Goal: Complete application form

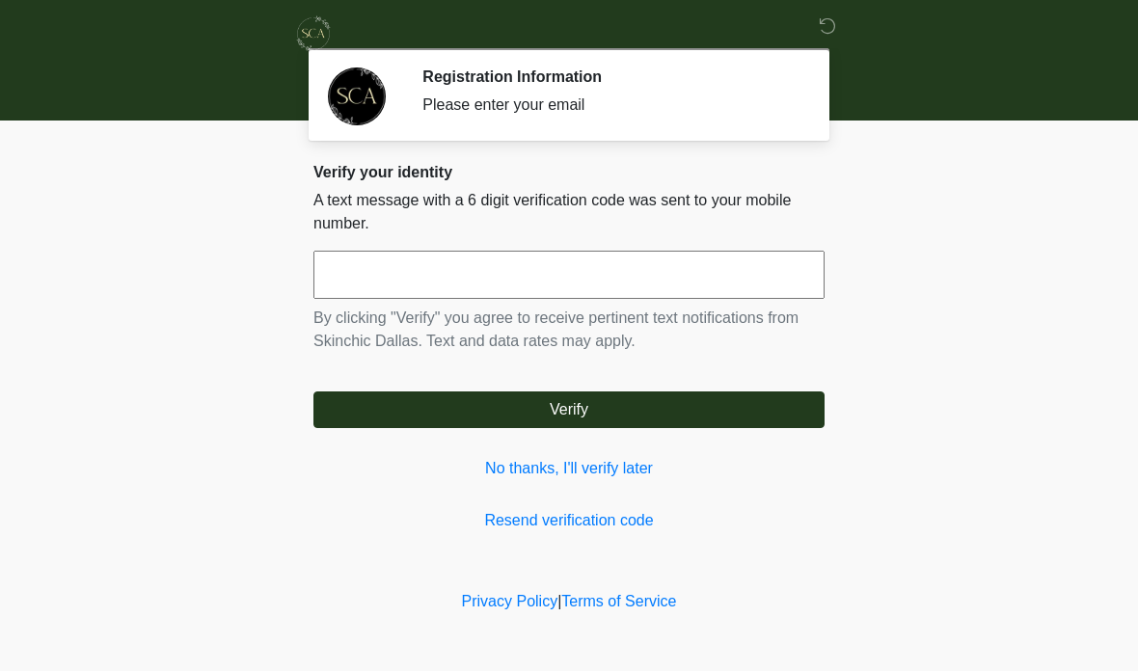
click at [620, 476] on link "No thanks, I'll verify later" at bounding box center [569, 468] width 511 height 23
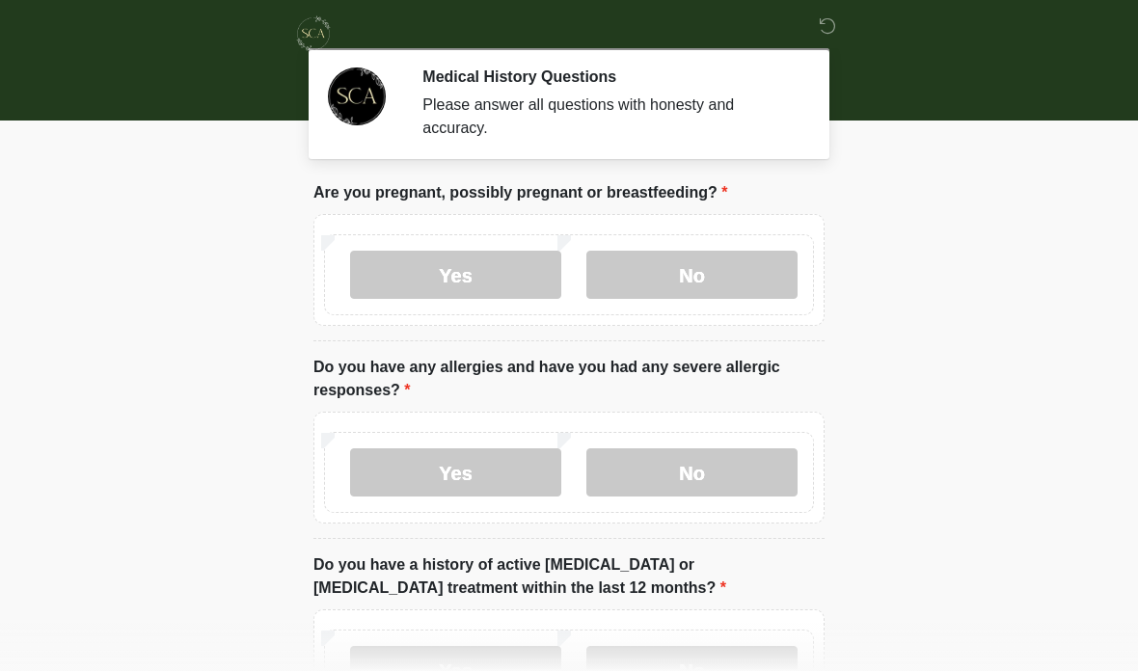
click at [693, 274] on label "No" at bounding box center [692, 275] width 211 height 48
click at [722, 449] on label "No" at bounding box center [692, 473] width 211 height 48
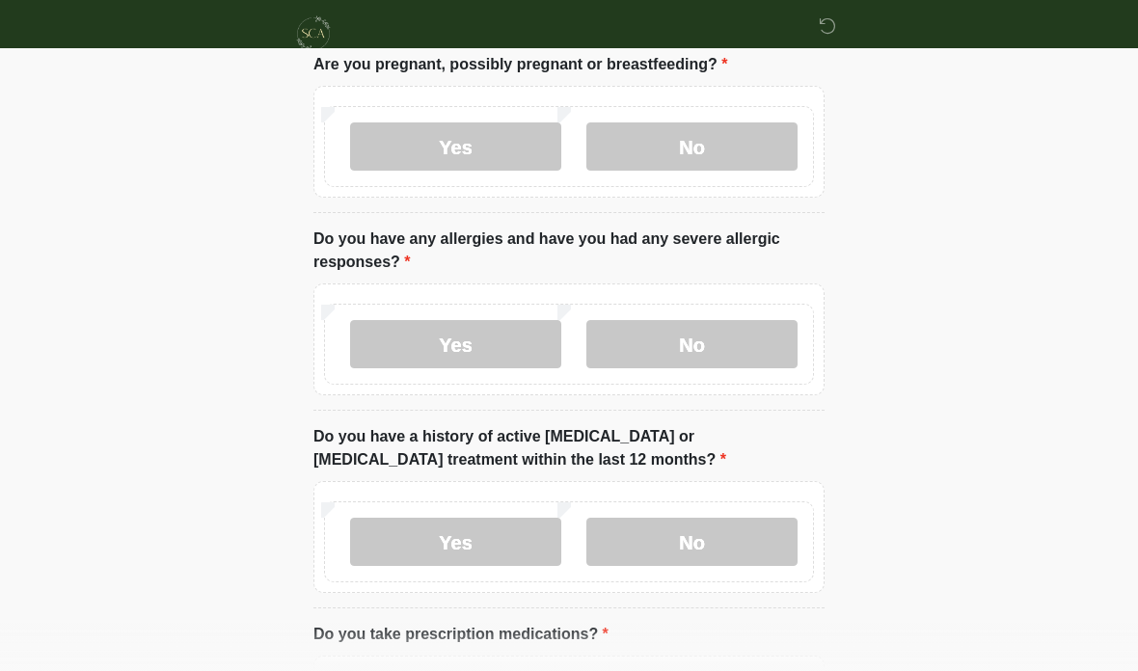
click at [708, 528] on label "No" at bounding box center [692, 542] width 211 height 48
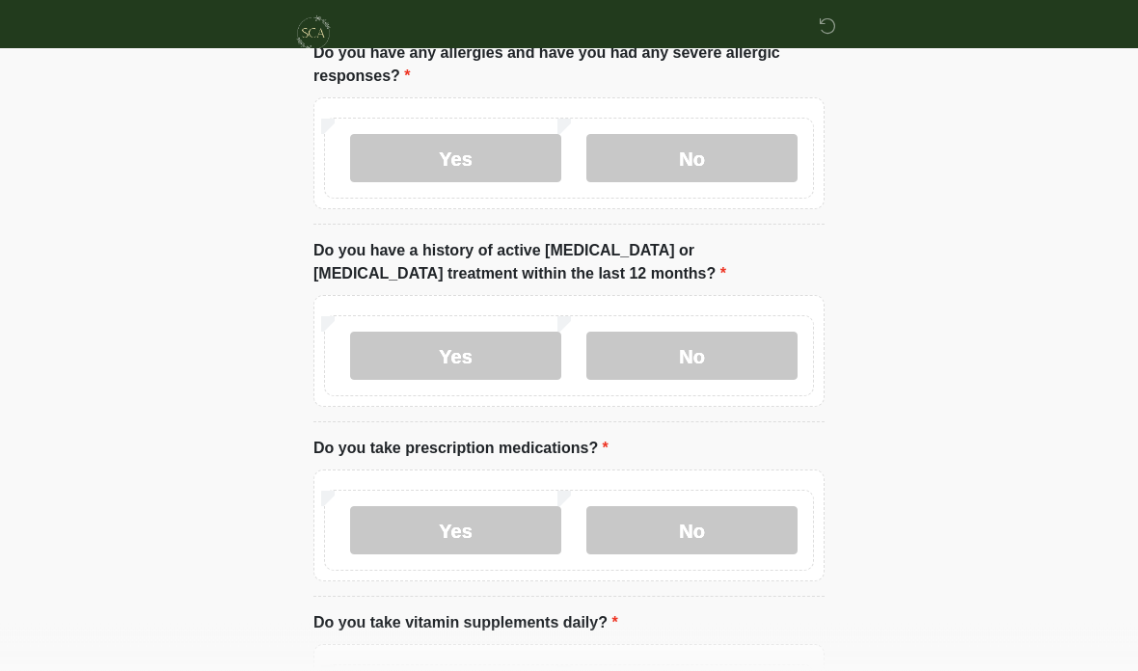
scroll to position [314, 0]
click at [460, 515] on label "Yes" at bounding box center [455, 531] width 211 height 48
click at [474, 648] on textarea "Please specify medication names" at bounding box center [569, 677] width 511 height 83
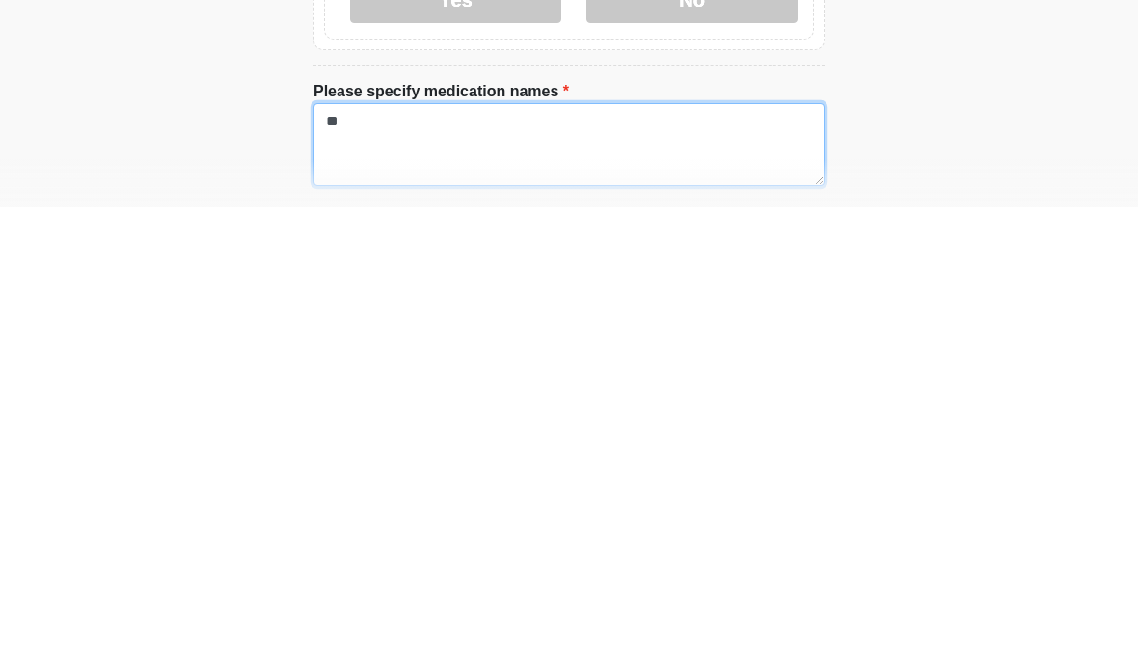
type textarea "*"
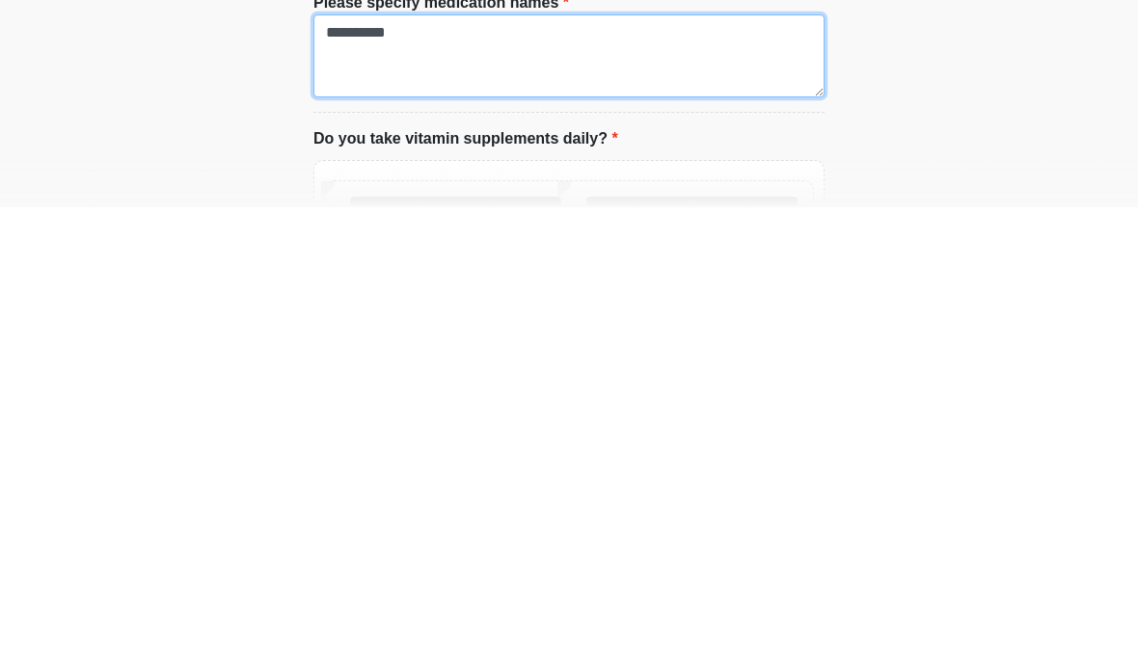
scroll to position [476, 0]
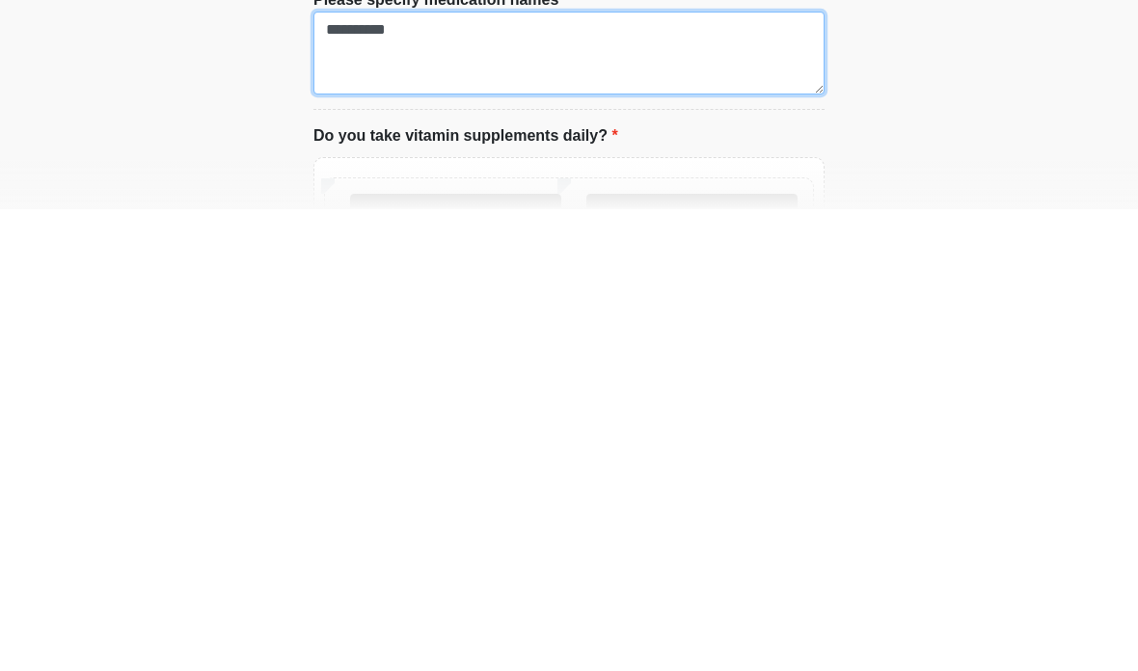
type textarea "**********"
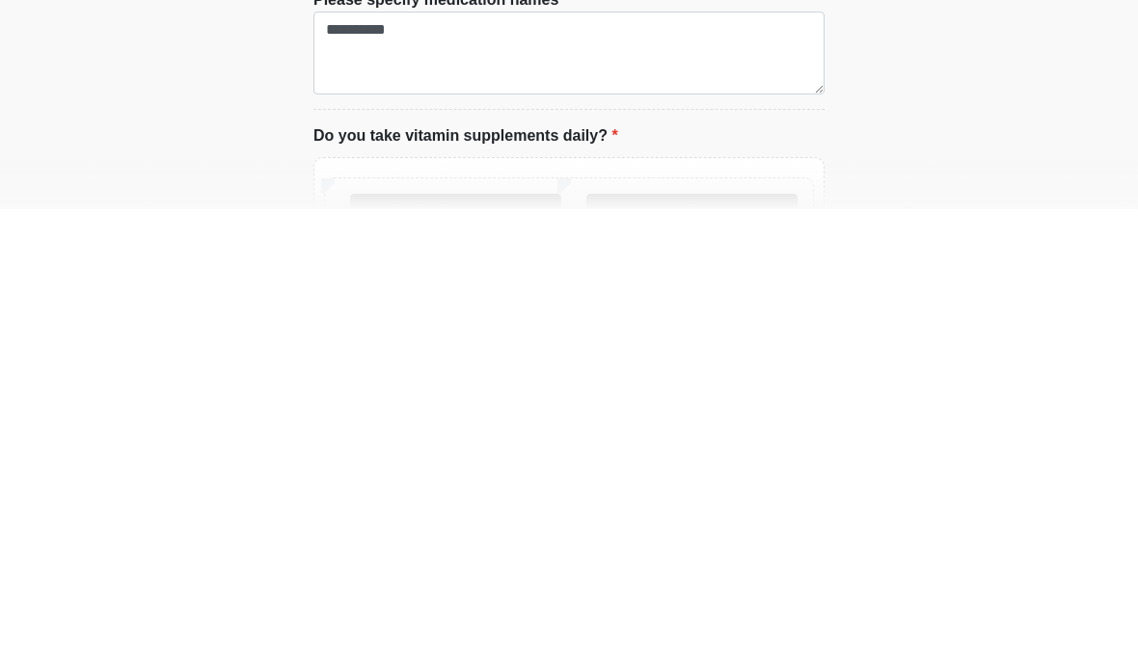
click at [462, 656] on label "Yes" at bounding box center [455, 680] width 211 height 48
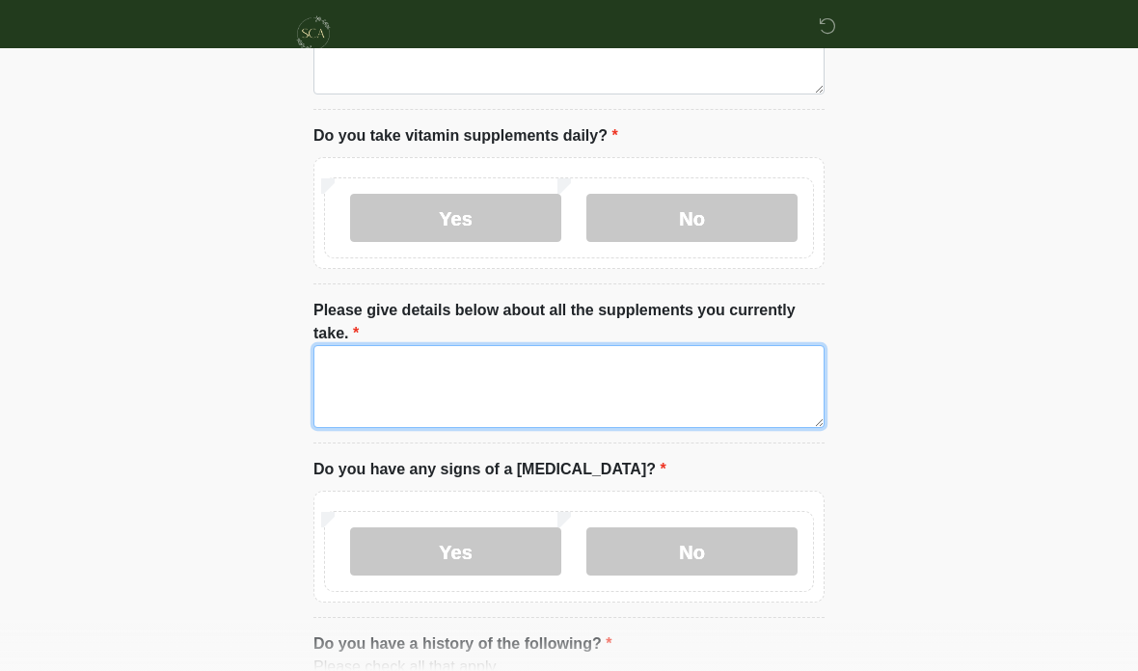
click at [499, 363] on textarea "Please give details below about all the supplements you currently take." at bounding box center [569, 386] width 511 height 83
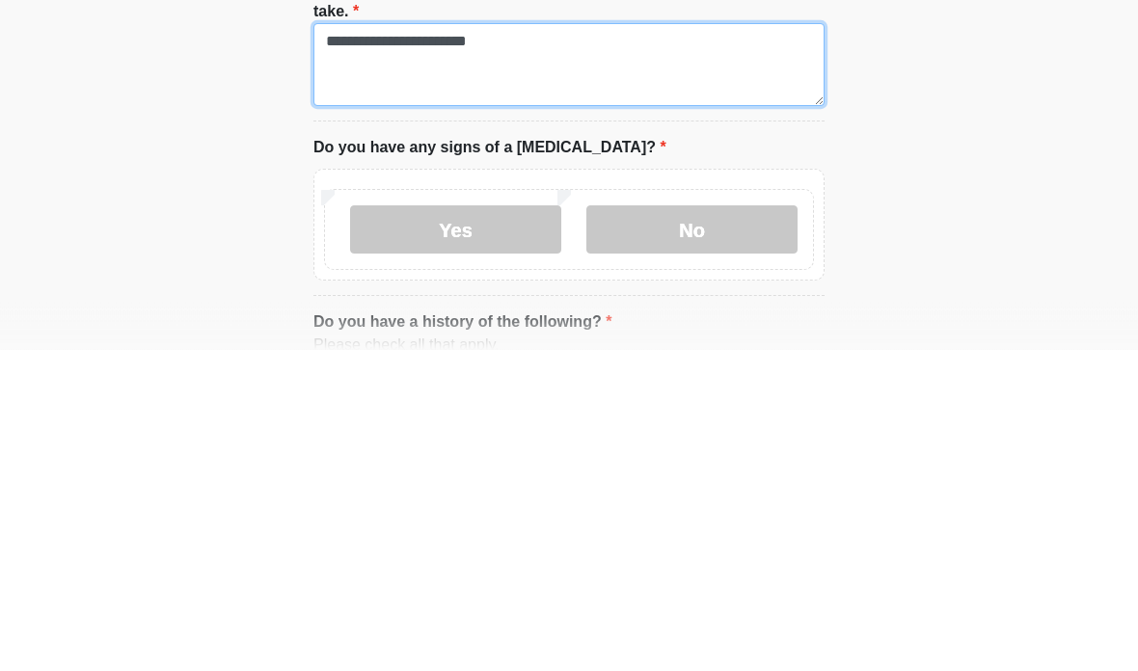
type textarea "**********"
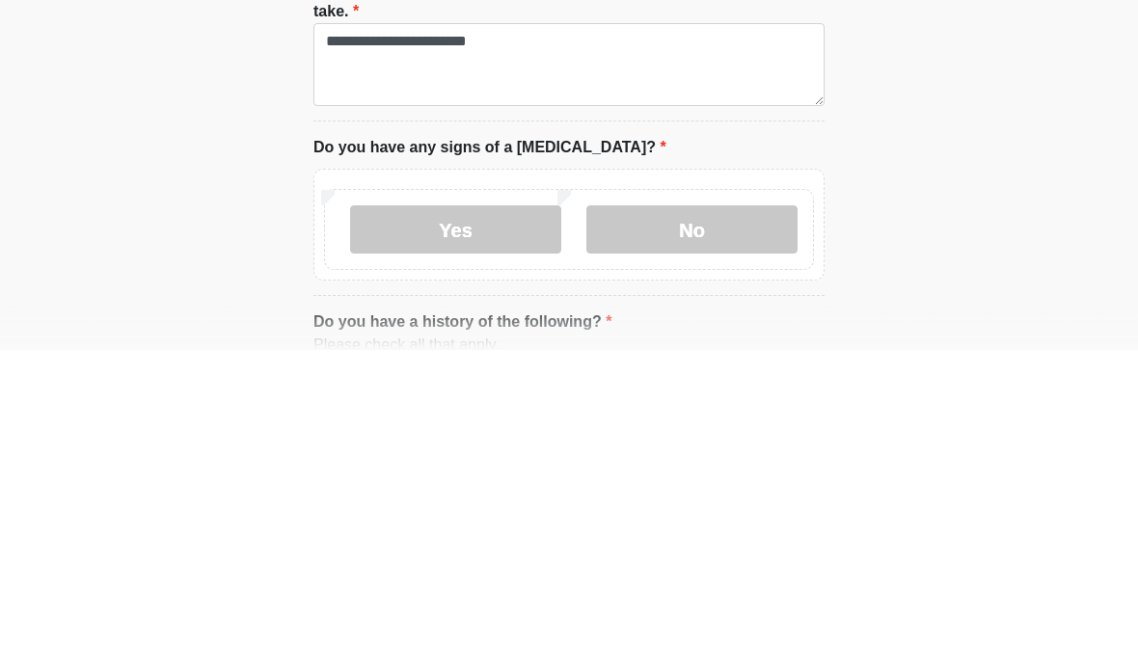
click at [674, 528] on label "No" at bounding box center [692, 552] width 211 height 48
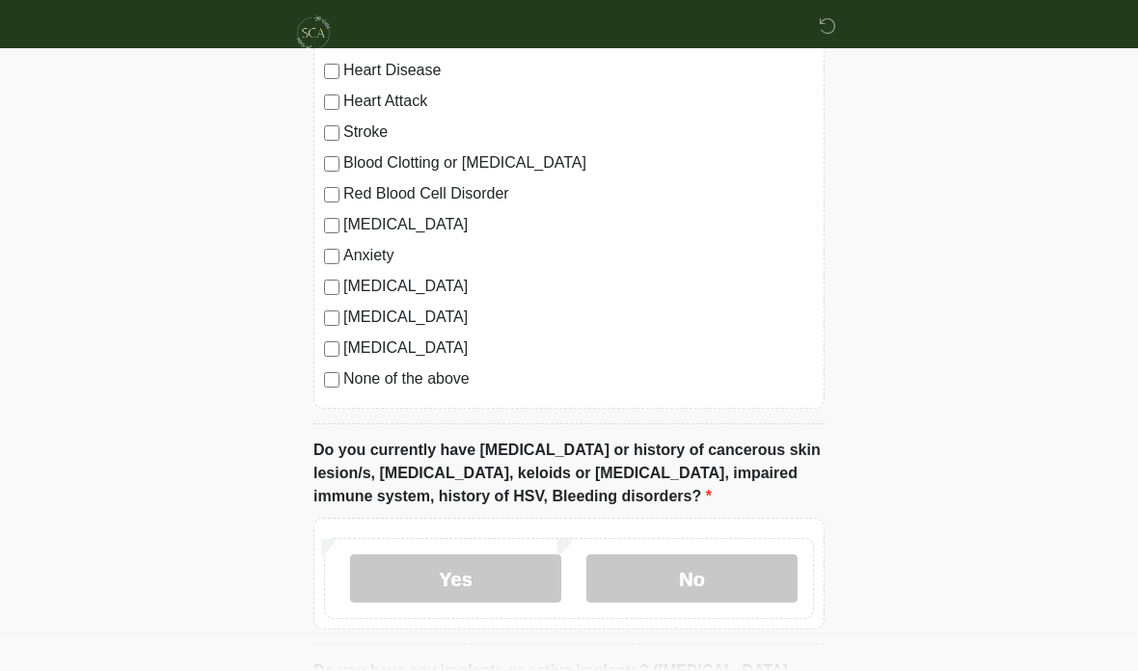
scroll to position [1609, 0]
click at [691, 563] on label "No" at bounding box center [692, 579] width 211 height 48
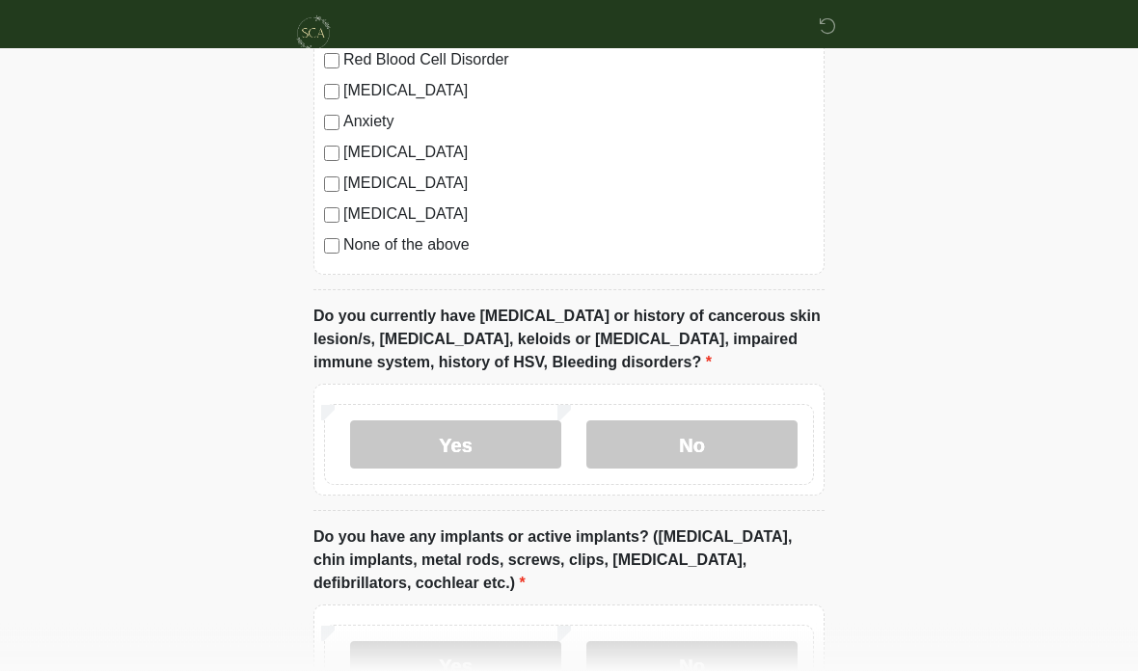
scroll to position [1744, 0]
click at [693, 652] on label "No" at bounding box center [692, 665] width 211 height 48
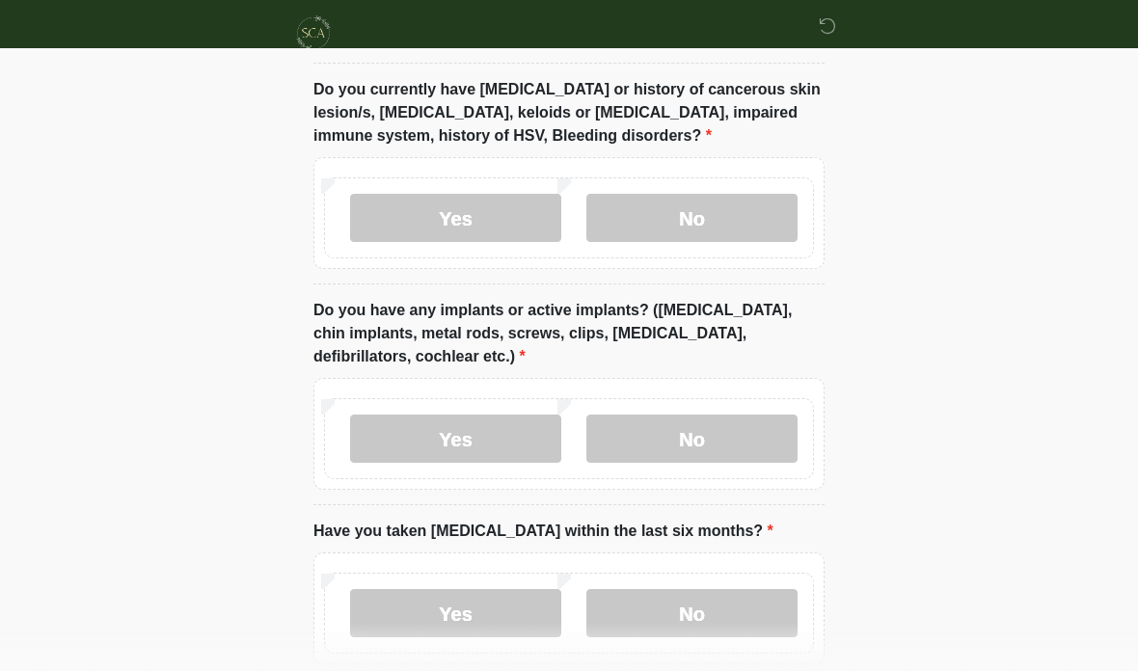
scroll to position [2052, 0]
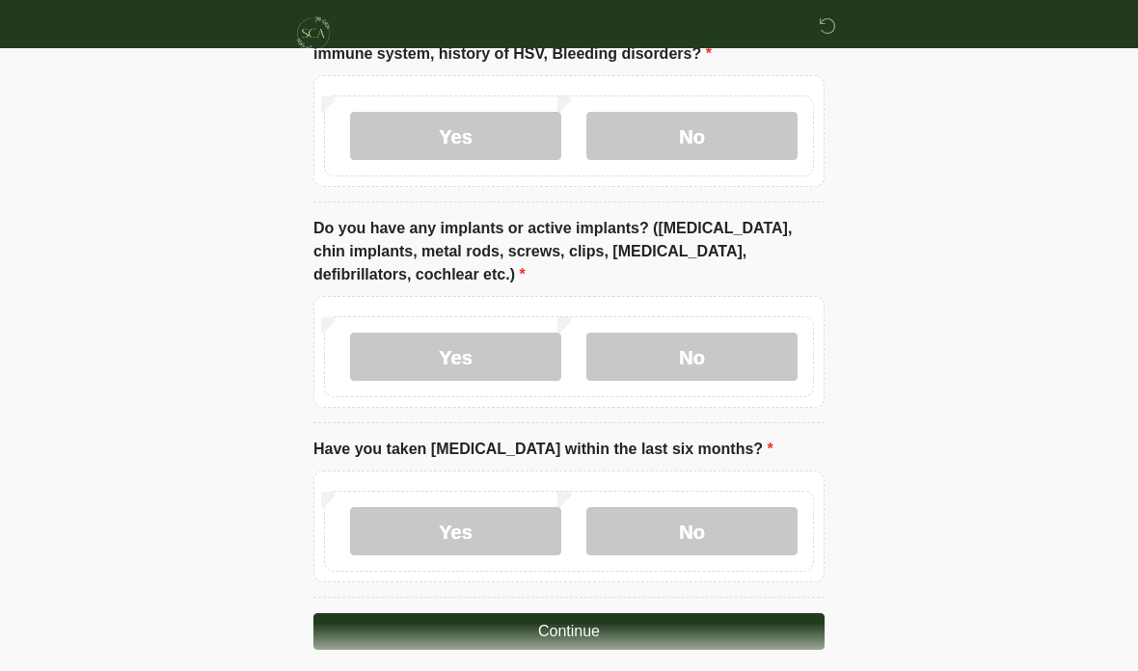
click at [695, 524] on label "No" at bounding box center [692, 531] width 211 height 48
click at [567, 619] on button "Continue" at bounding box center [569, 632] width 511 height 37
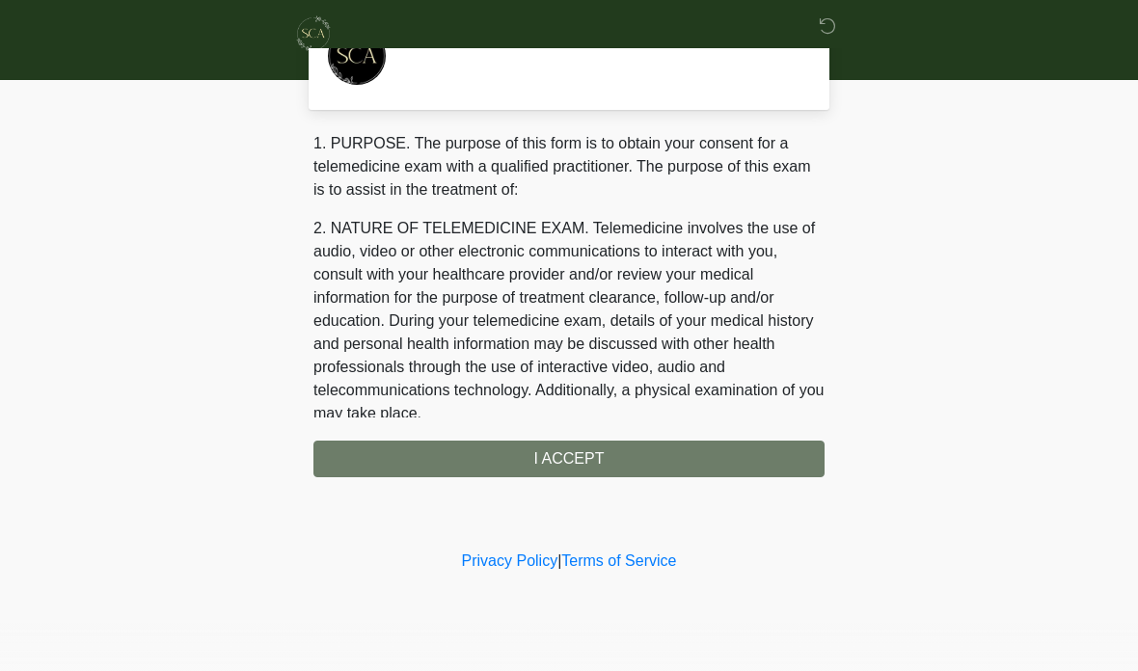
scroll to position [0, 0]
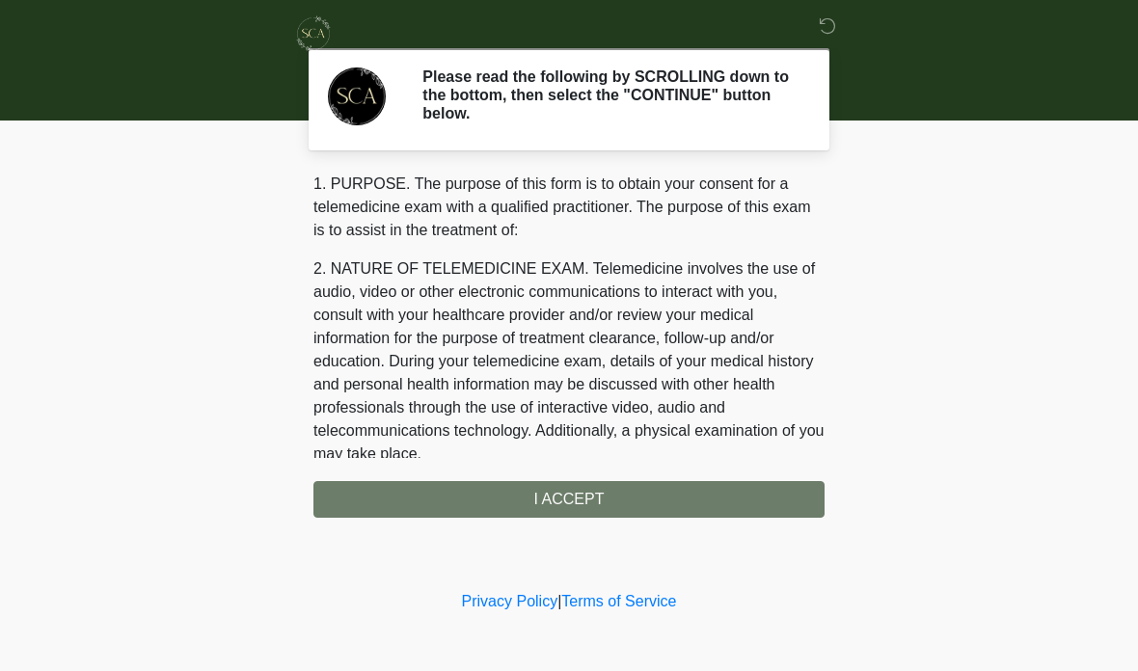
click at [583, 497] on div "1. PURPOSE. The purpose of this form is to obtain your consent for a telemedici…" at bounding box center [569, 345] width 511 height 345
click at [563, 504] on div "1. PURPOSE. The purpose of this form is to obtain your consent for a telemedici…" at bounding box center [569, 345] width 511 height 345
click at [563, 499] on div "1. PURPOSE. The purpose of this form is to obtain your consent for a telemedici…" at bounding box center [569, 345] width 511 height 345
click at [563, 505] on div "1. PURPOSE. The purpose of this form is to obtain your consent for a telemedici…" at bounding box center [569, 345] width 511 height 345
click at [548, 495] on div "1. PURPOSE. The purpose of this form is to obtain your consent for a telemedici…" at bounding box center [569, 345] width 511 height 345
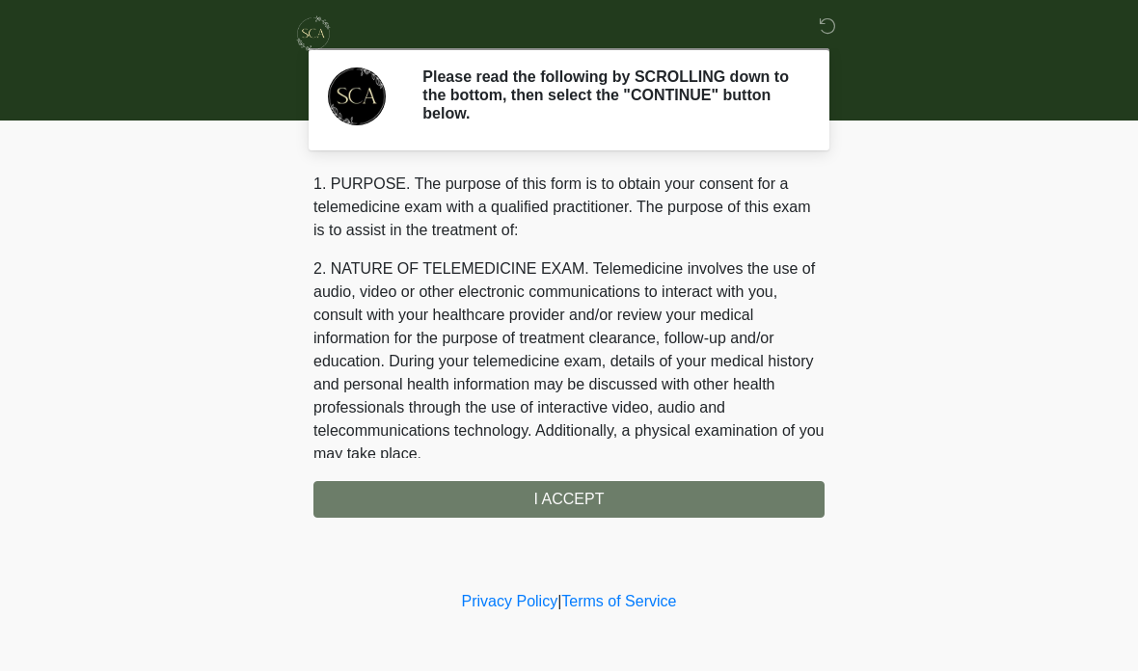
click at [547, 494] on div "1. PURPOSE. The purpose of this form is to obtain your consent for a telemedici…" at bounding box center [569, 345] width 511 height 345
click at [533, 483] on div "1. PURPOSE. The purpose of this form is to obtain your consent for a telemedici…" at bounding box center [569, 345] width 511 height 345
click at [193, 460] on body "‎ ‎ Please read the following by SCROLLING down to the bottom, then select the …" at bounding box center [569, 335] width 1138 height 671
click at [929, 329] on body "‎ ‎ Please read the following by SCROLLING down to the bottom, then select the …" at bounding box center [569, 335] width 1138 height 671
click at [562, 496] on div "1. PURPOSE. The purpose of this form is to obtain your consent for a telemedici…" at bounding box center [569, 345] width 511 height 345
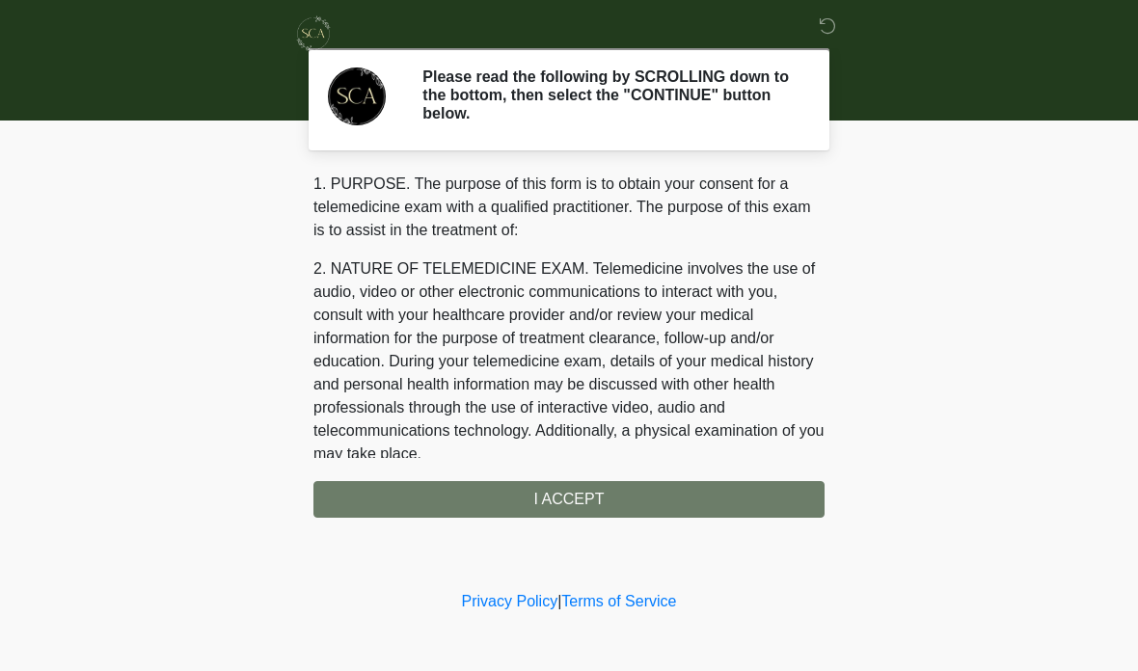
click at [593, 499] on div "1. PURPOSE. The purpose of this form is to obtain your consent for a telemedici…" at bounding box center [569, 345] width 511 height 345
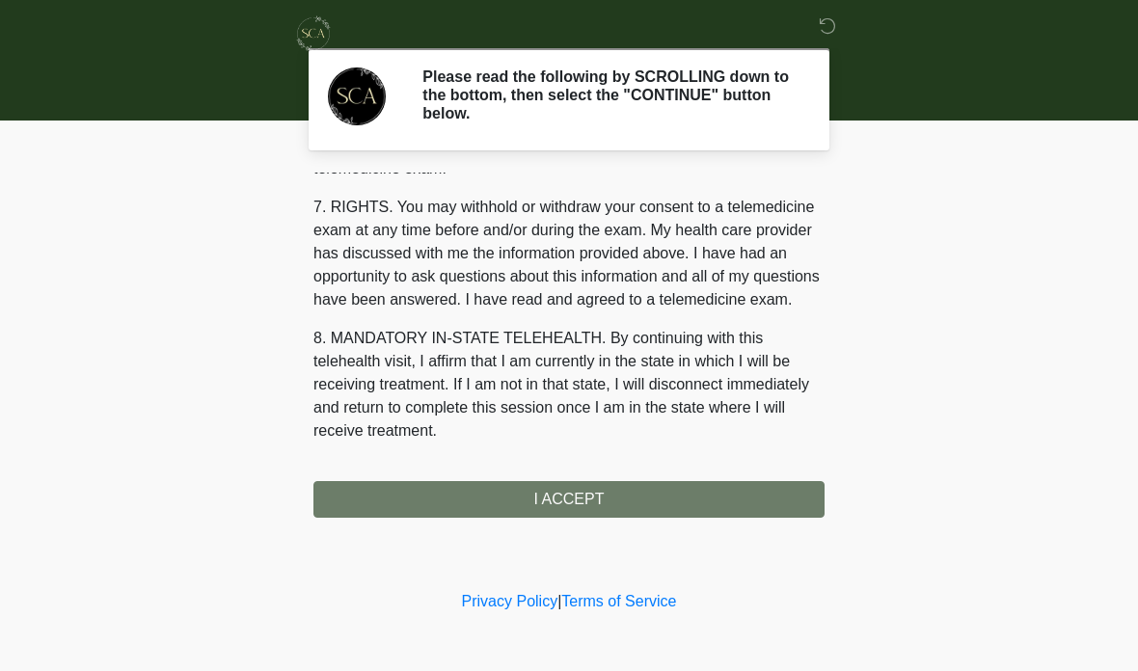
scroll to position [833, 0]
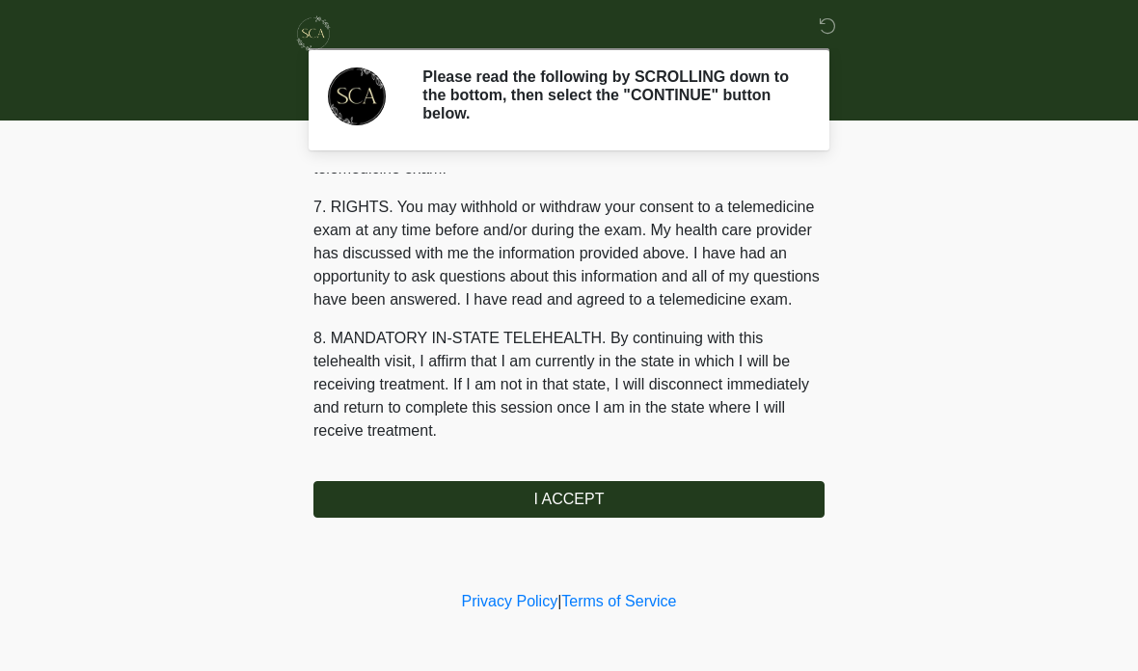
click at [610, 504] on button "I ACCEPT" at bounding box center [569, 499] width 511 height 37
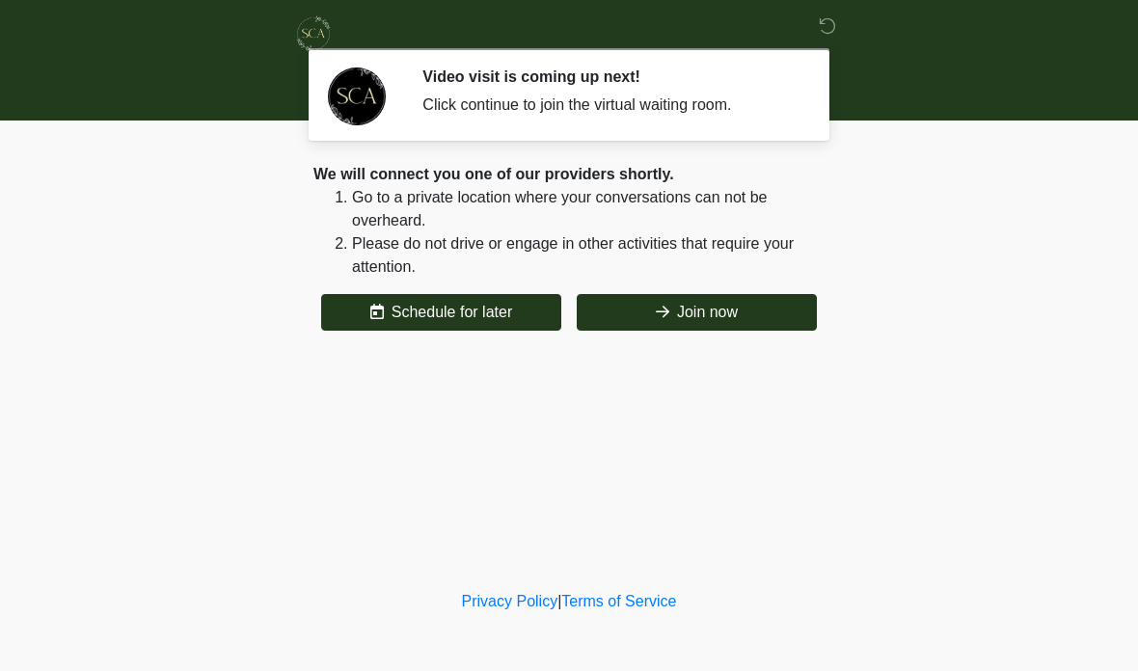
click at [690, 311] on button "Join now" at bounding box center [697, 312] width 240 height 37
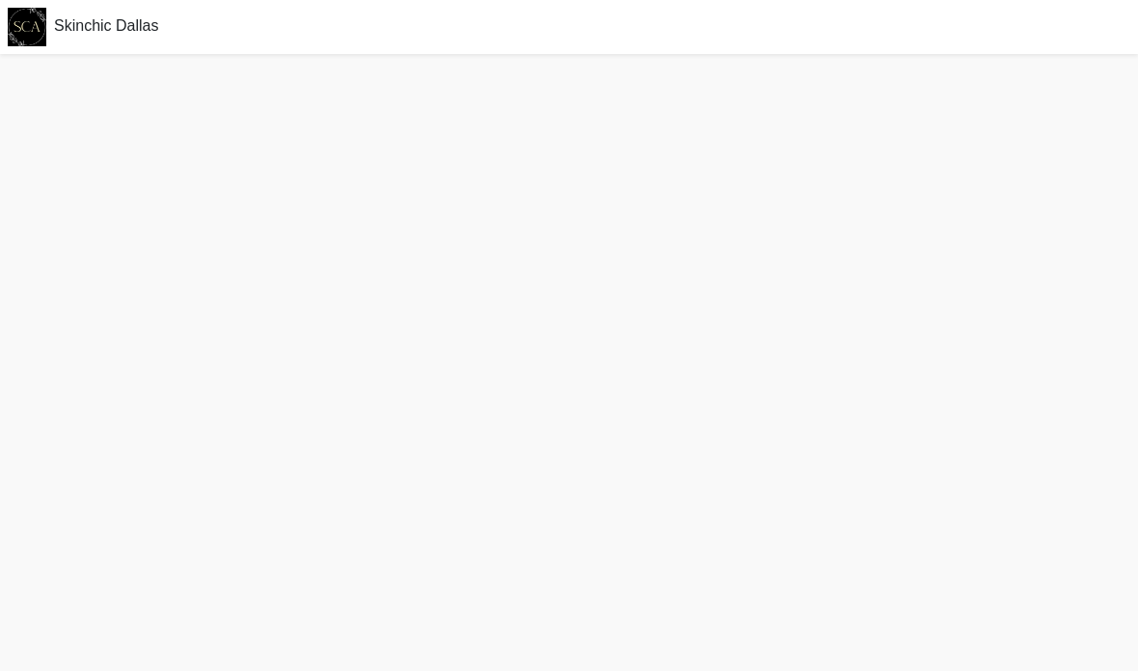
scroll to position [1, 0]
